Goal: Navigation & Orientation: Find specific page/section

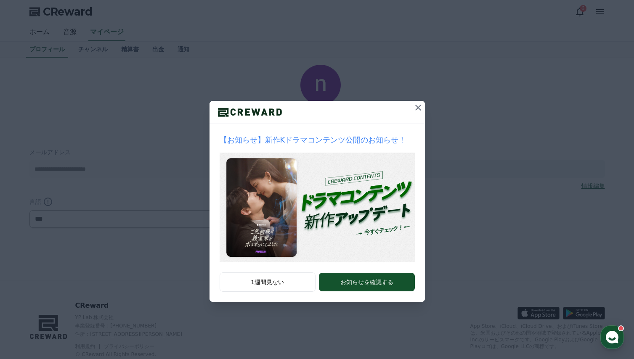
click at [416, 104] on icon at bounding box center [418, 108] width 10 height 10
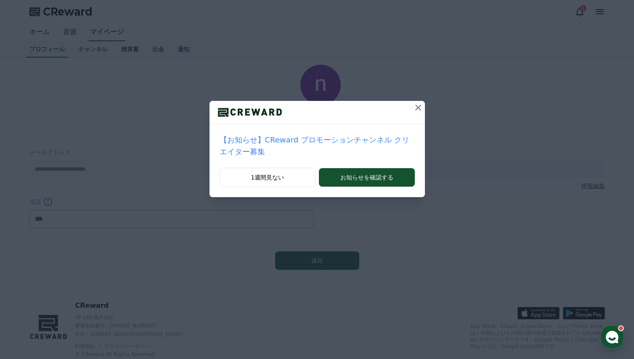
click at [418, 106] on div "【お知らせ】CReward プロモーションチャンネル クリエイター募集 1週間見ない お知らせを確認する" at bounding box center [317, 105] width 634 height 211
click at [413, 106] on icon at bounding box center [418, 108] width 10 height 10
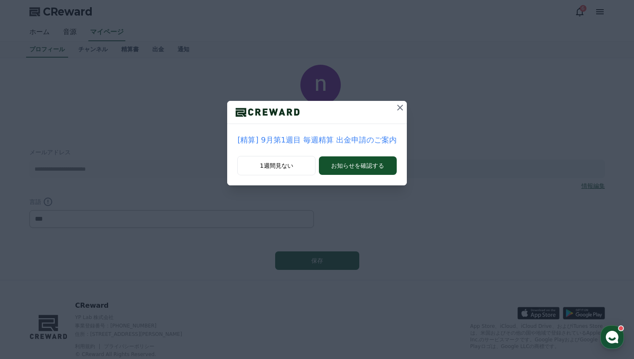
click at [398, 106] on icon at bounding box center [400, 108] width 10 height 10
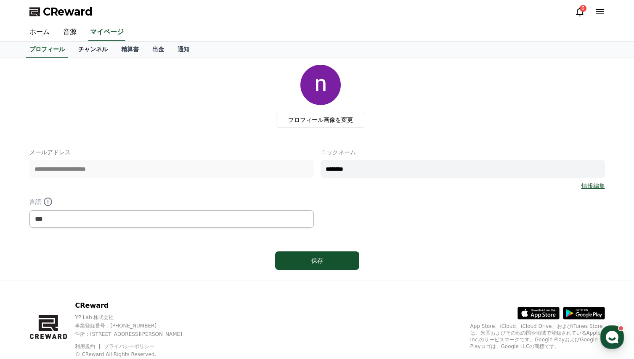
click at [84, 52] on link "チャンネル" at bounding box center [92, 50] width 43 height 16
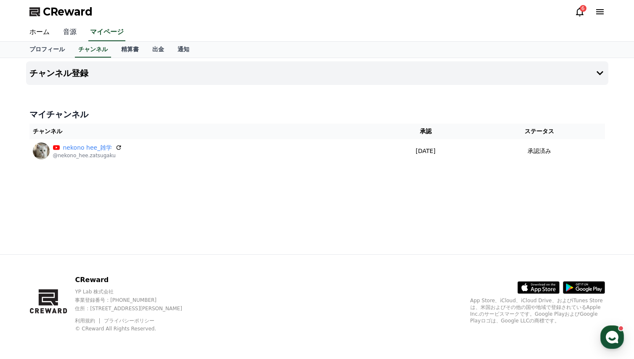
click at [65, 31] on link "音源" at bounding box center [69, 33] width 27 height 18
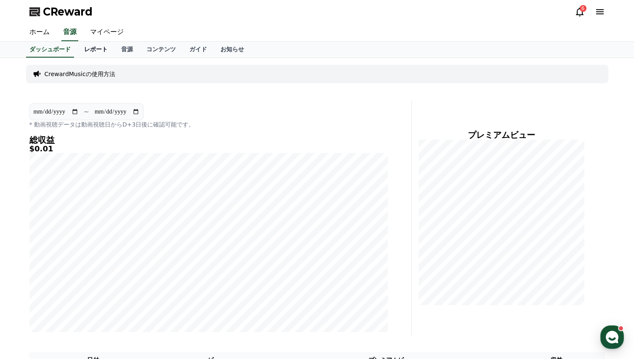
click at [83, 47] on link "レポート" at bounding box center [95, 50] width 37 height 16
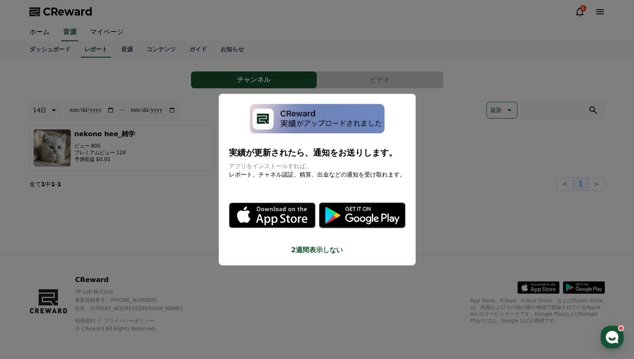
click at [468, 189] on button "close modal" at bounding box center [317, 179] width 634 height 359
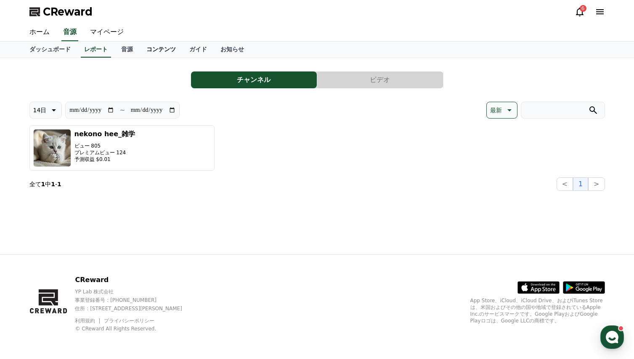
click at [141, 51] on link "コンテンツ" at bounding box center [161, 50] width 43 height 16
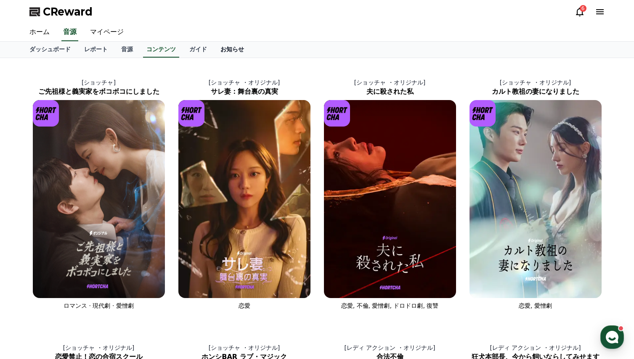
click at [214, 51] on link "お知らせ" at bounding box center [232, 50] width 37 height 16
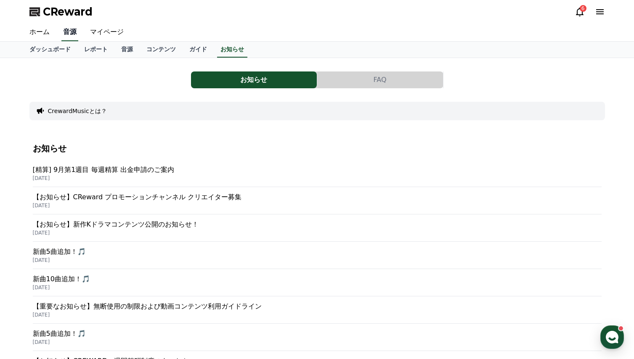
click at [66, 29] on link "音源" at bounding box center [69, 33] width 17 height 18
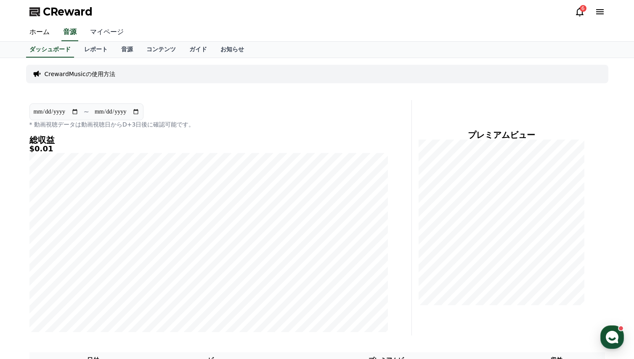
click at [93, 31] on link "マイページ" at bounding box center [106, 33] width 47 height 18
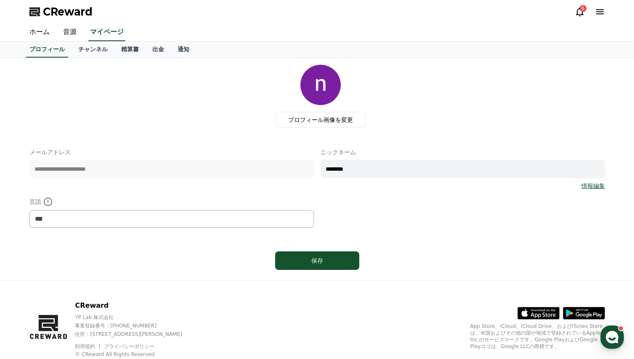
click at [578, 13] on icon at bounding box center [579, 12] width 10 height 10
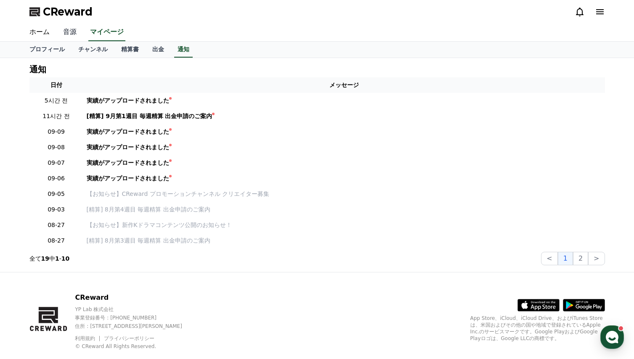
click at [63, 31] on link "音源" at bounding box center [69, 33] width 27 height 18
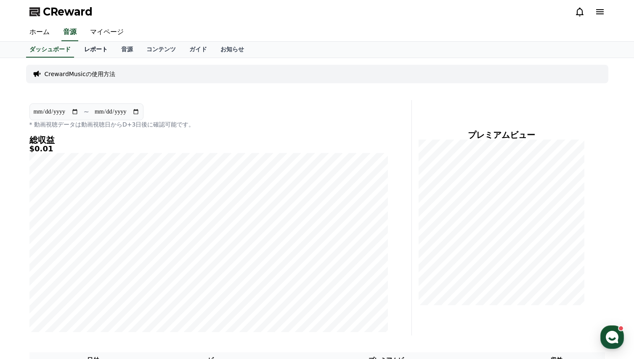
click at [93, 53] on link "レポート" at bounding box center [95, 50] width 37 height 16
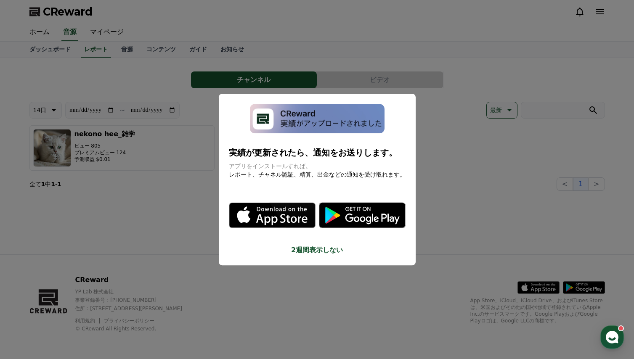
click at [492, 150] on button "close modal" at bounding box center [317, 179] width 634 height 359
